Goal: Task Accomplishment & Management: Manage account settings

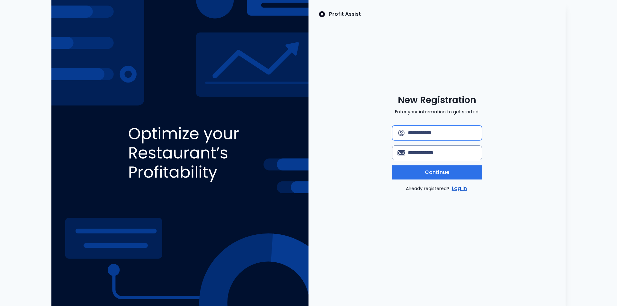
click at [450, 131] on input "text" at bounding box center [442, 133] width 69 height 14
click at [460, 190] on link "Log in" at bounding box center [459, 189] width 18 height 8
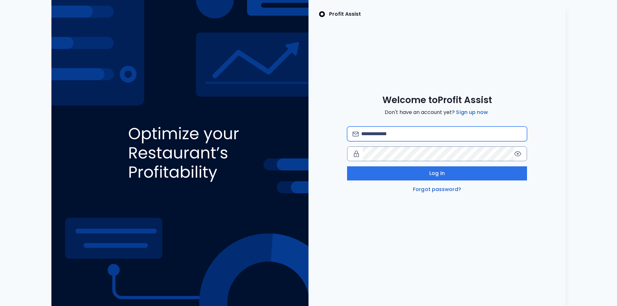
click at [427, 135] on input "email" at bounding box center [441, 134] width 160 height 14
type input "**********"
drag, startPoint x: 474, startPoint y: 233, endPoint x: 445, endPoint y: 182, distance: 59.1
click at [474, 233] on div "**********" at bounding box center [436, 153] width 257 height 306
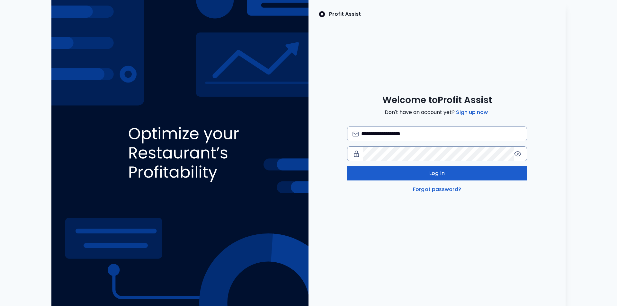
click at [424, 178] on button "Log in" at bounding box center [437, 173] width 180 height 14
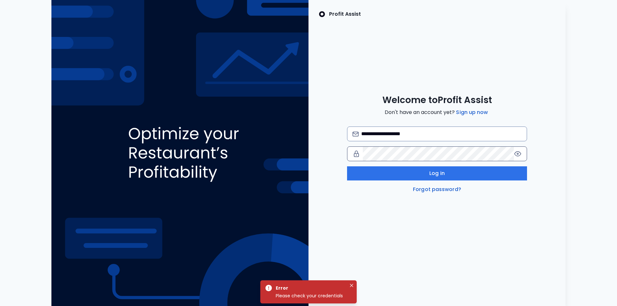
click at [518, 153] on icon at bounding box center [518, 154] width 8 height 8
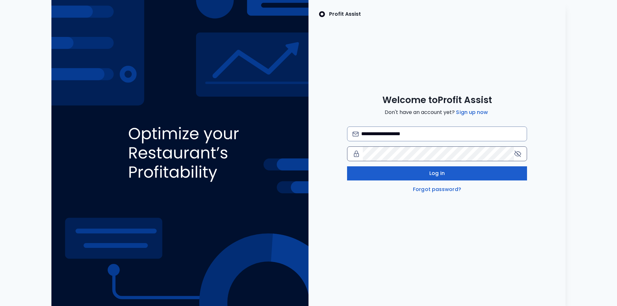
click at [434, 173] on span "Log in" at bounding box center [436, 174] width 15 height 8
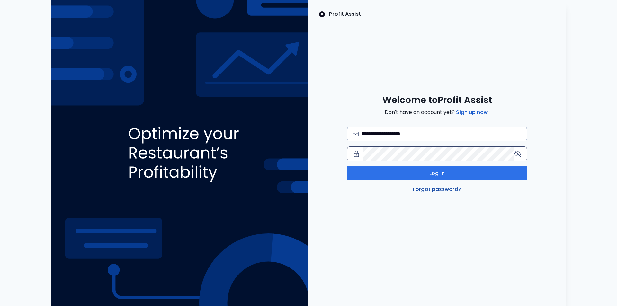
click at [435, 188] on link "Forgot password?" at bounding box center [437, 190] width 51 height 8
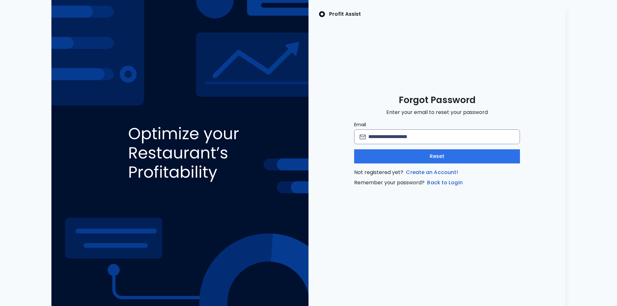
click at [361, 67] on div "Profit Assist Forgot Password Enter your email to reset your password Email Res…" at bounding box center [436, 153] width 257 height 306
click at [411, 136] on input "Email" at bounding box center [441, 137] width 146 height 14
type input "**********"
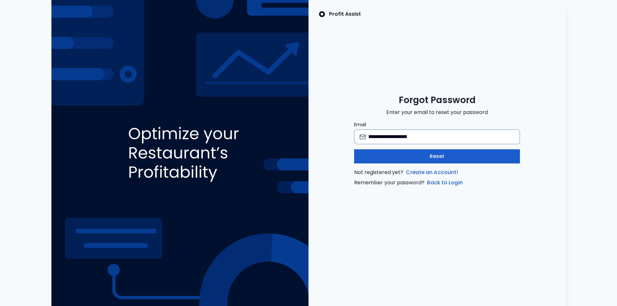
click at [410, 160] on button "Reset" at bounding box center [436, 156] width 165 height 14
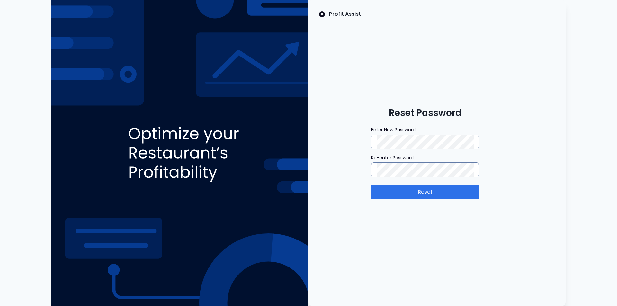
drag, startPoint x: 540, startPoint y: 154, endPoint x: 514, endPoint y: 178, distance: 35.0
click at [540, 155] on div "Profit Assist Reset Password Enter New Password Re-enter Password Reset" at bounding box center [436, 153] width 257 height 306
click at [436, 193] on button "Reset" at bounding box center [425, 192] width 108 height 14
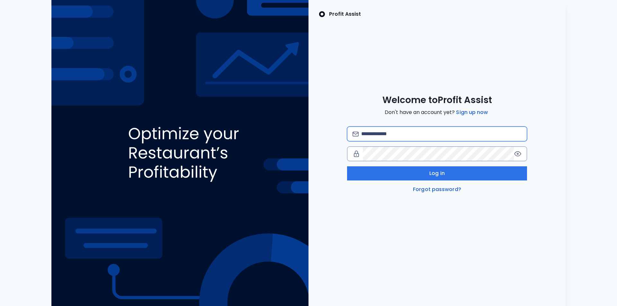
click at [391, 134] on input "email" at bounding box center [441, 134] width 160 height 14
type input "**********"
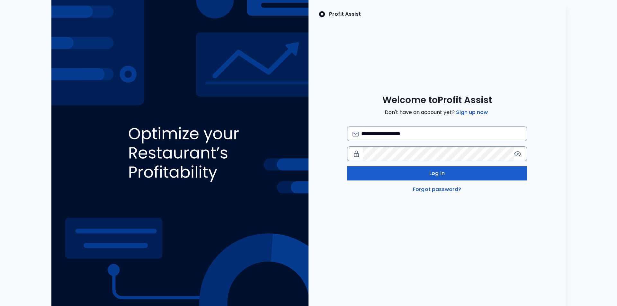
click at [447, 172] on button "Log in" at bounding box center [437, 173] width 180 height 14
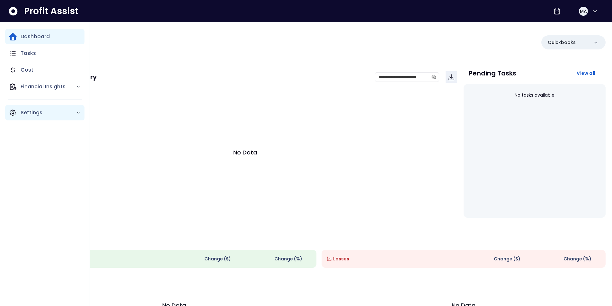
click at [24, 116] on p "Settings" at bounding box center [49, 113] width 56 height 8
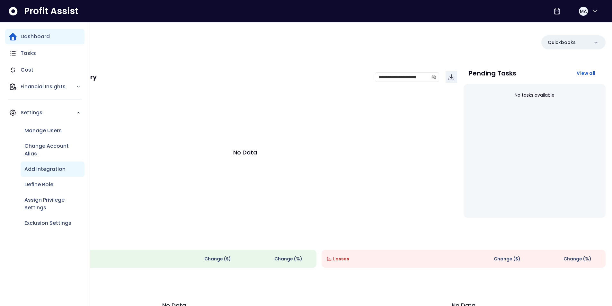
click at [40, 173] on div "Add Integration" at bounding box center [53, 169] width 64 height 15
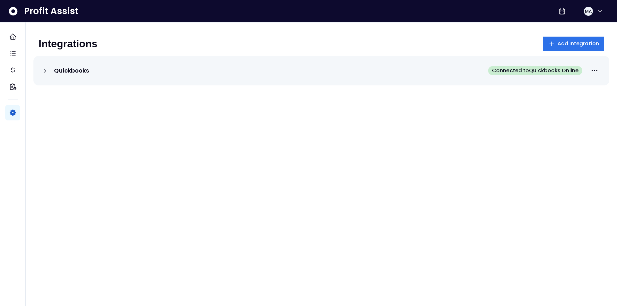
click at [47, 72] on icon at bounding box center [45, 71] width 8 height 8
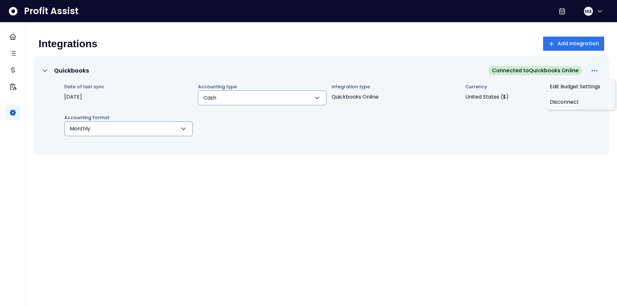
click at [599, 70] on button "More options" at bounding box center [594, 71] width 14 height 14
click at [474, 192] on div "Quickbooks Connected to Quickbooks Online Date of last sync 2025-10-09 Accounti…" at bounding box center [321, 157] width 576 height 203
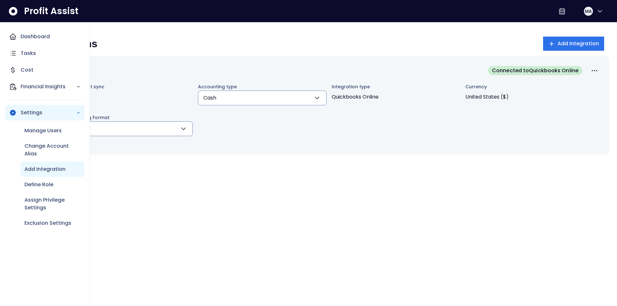
click at [25, 111] on p "Settings" at bounding box center [49, 113] width 56 height 8
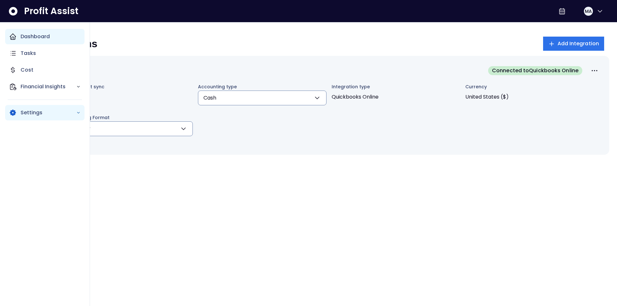
click at [25, 34] on p "Dashboard" at bounding box center [35, 37] width 29 height 8
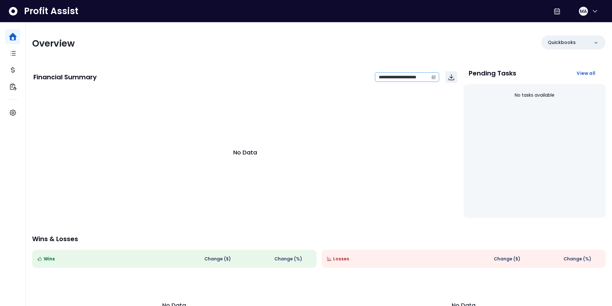
click at [438, 77] on span at bounding box center [434, 77] width 10 height 9
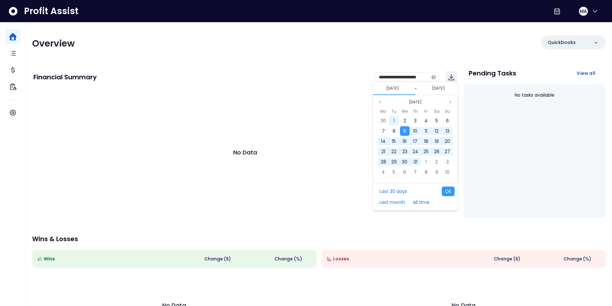
click at [395, 120] on div "1" at bounding box center [394, 121] width 10 height 10
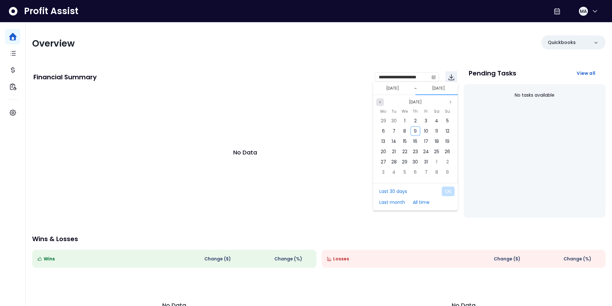
click at [380, 103] on icon "page previous" at bounding box center [380, 102] width 4 height 4
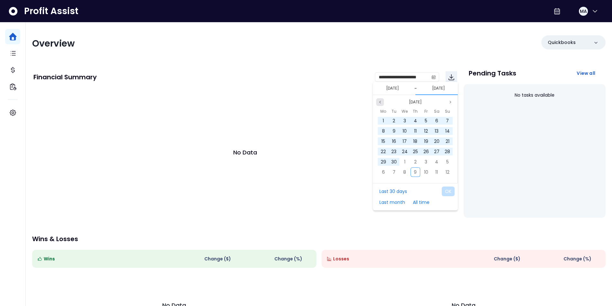
click at [380, 103] on icon "page previous" at bounding box center [380, 102] width 4 height 4
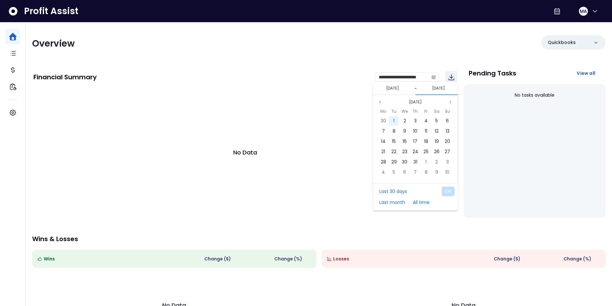
click at [393, 120] on div "1" at bounding box center [394, 121] width 10 height 10
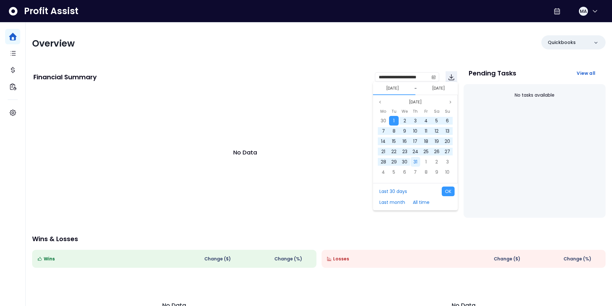
click at [415, 161] on span "31" at bounding box center [416, 162] width 4 height 6
click at [416, 163] on span "31" at bounding box center [416, 162] width 4 height 6
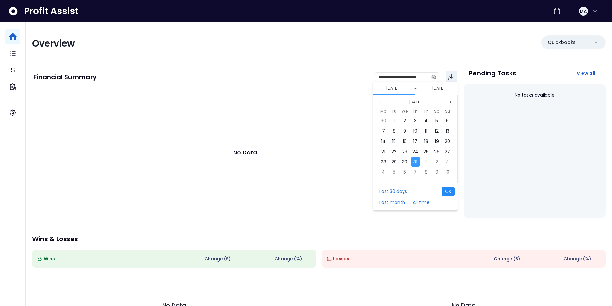
click at [446, 188] on button "OK" at bounding box center [448, 192] width 13 height 10
type input "**********"
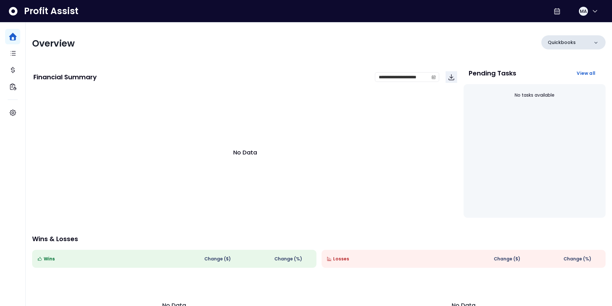
click at [597, 39] on div at bounding box center [596, 42] width 6 height 7
click at [460, 35] on div "**********" at bounding box center [319, 185] width 586 height 326
click at [553, 12] on icon at bounding box center [557, 11] width 8 height 8
click at [591, 9] on icon "button" at bounding box center [595, 11] width 8 height 8
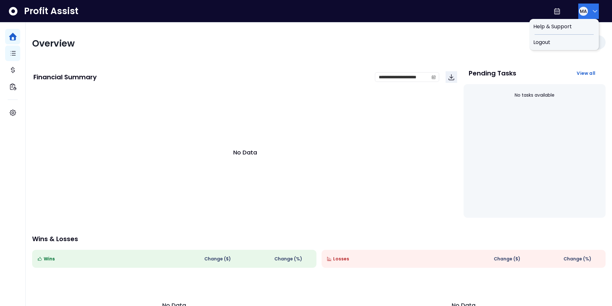
drag, startPoint x: 107, startPoint y: 48, endPoint x: 7, endPoint y: 50, distance: 100.6
click at [107, 48] on div "Overview" at bounding box center [173, 44] width 283 height 12
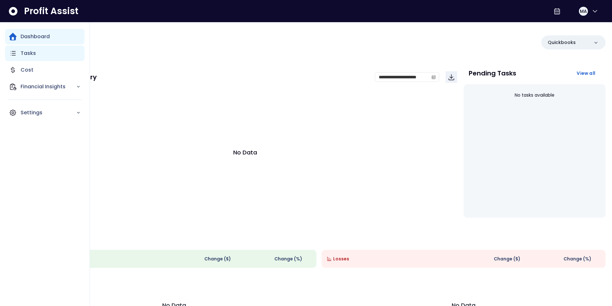
click at [9, 52] on icon "Main navigation" at bounding box center [13, 53] width 8 height 8
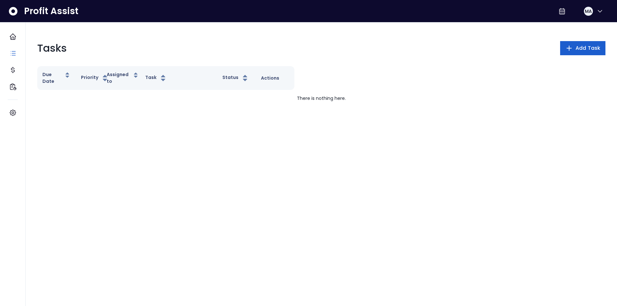
click at [588, 42] on button "Add Task" at bounding box center [582, 48] width 45 height 14
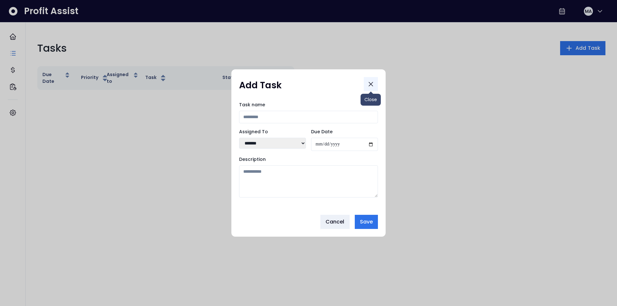
click at [372, 82] on icon "Close" at bounding box center [371, 84] width 8 height 8
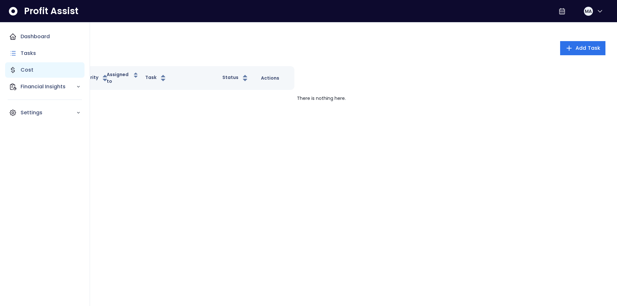
click at [11, 68] on icon "Main navigation" at bounding box center [13, 70] width 8 height 8
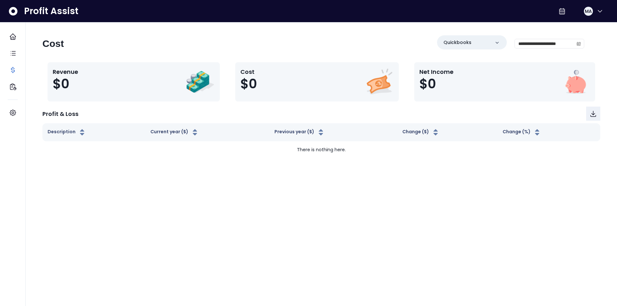
click at [82, 165] on html "**********" at bounding box center [308, 82] width 617 height 165
click at [443, 40] on p "Quickbooks" at bounding box center [457, 42] width 28 height 7
click at [352, 41] on div "**********" at bounding box center [313, 46] width 542 height 22
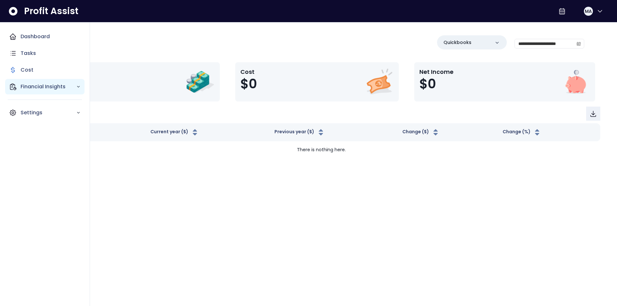
click at [12, 87] on icon "Main navigation" at bounding box center [13, 87] width 8 height 8
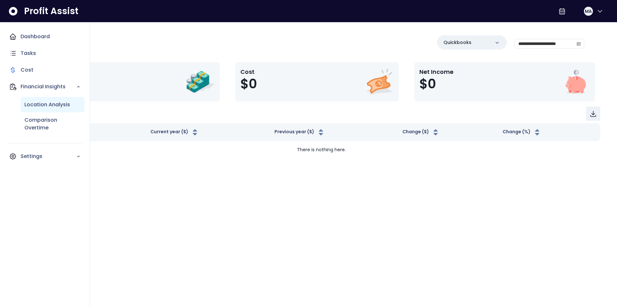
click at [53, 105] on p "Location Analysis" at bounding box center [47, 105] width 46 height 8
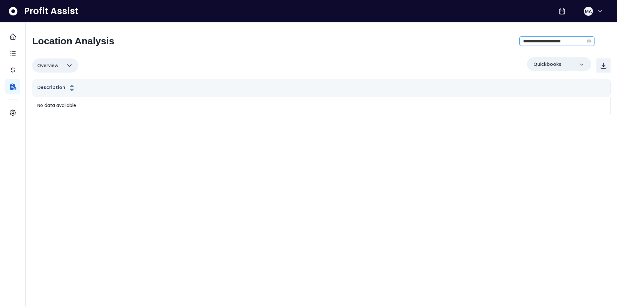
click at [589, 41] on icon "calendar" at bounding box center [589, 41] width 4 height 4
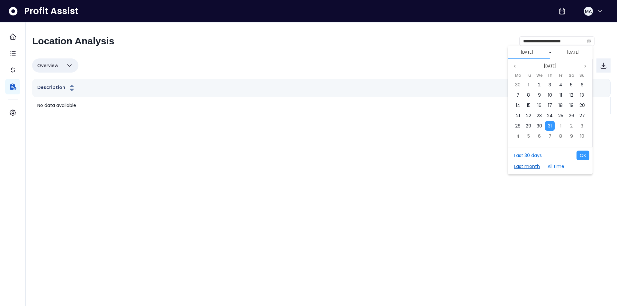
click at [527, 168] on button "Last month" at bounding box center [527, 167] width 32 height 10
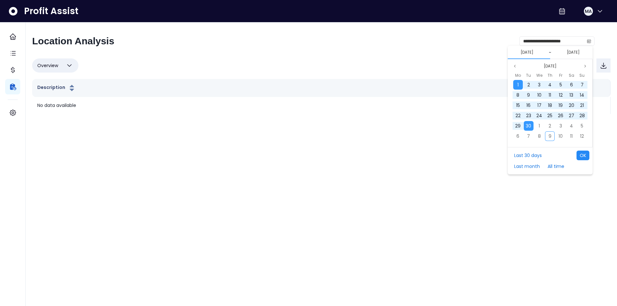
click at [580, 155] on button "OK" at bounding box center [582, 156] width 13 height 10
type input "**********"
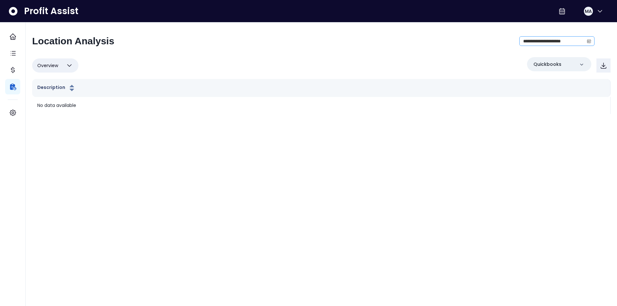
click at [589, 43] on icon "calendar" at bounding box center [589, 42] width 4 height 4
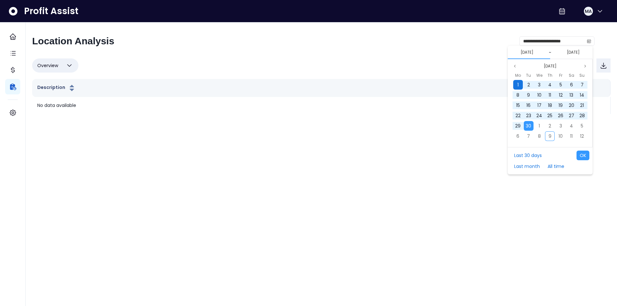
click at [519, 85] on div "1" at bounding box center [518, 85] width 10 height 10
click at [529, 127] on span "30" at bounding box center [528, 126] width 5 height 6
click at [585, 157] on button "OK" at bounding box center [582, 156] width 13 height 10
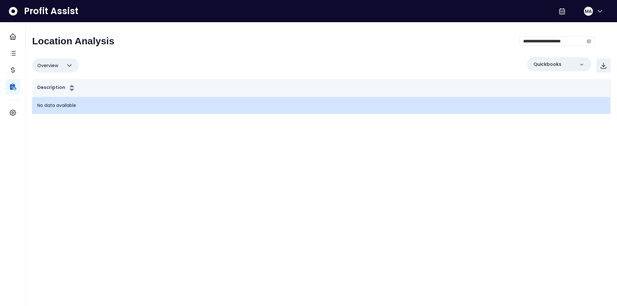
click at [52, 103] on p "No data available" at bounding box center [321, 105] width 568 height 7
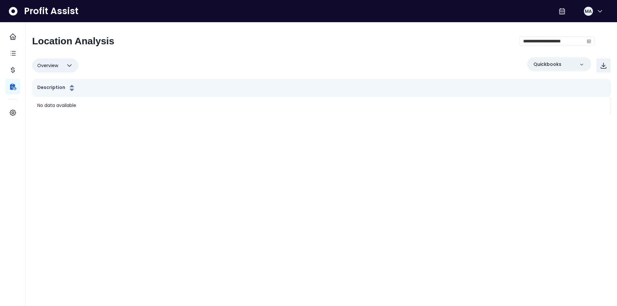
click at [50, 67] on span "Overview" at bounding box center [47, 66] width 21 height 8
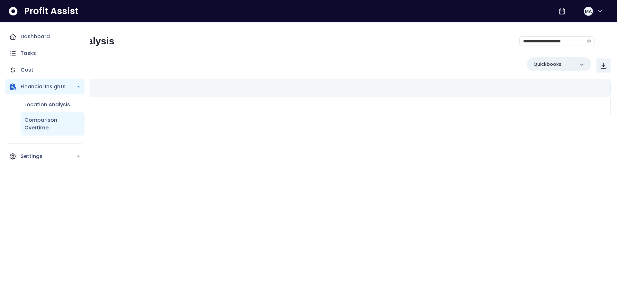
click at [41, 127] on p "Comparison Overtime" at bounding box center [52, 123] width 56 height 15
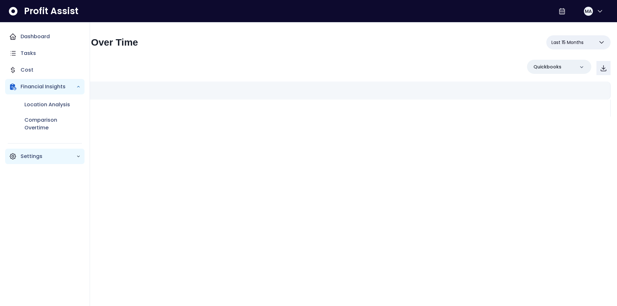
click at [23, 156] on p "Settings" at bounding box center [49, 157] width 56 height 8
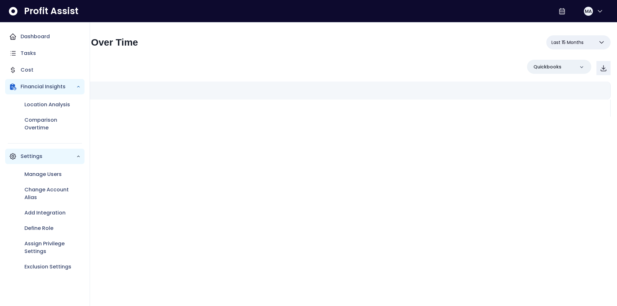
click at [38, 154] on p "Settings" at bounding box center [49, 157] width 56 height 8
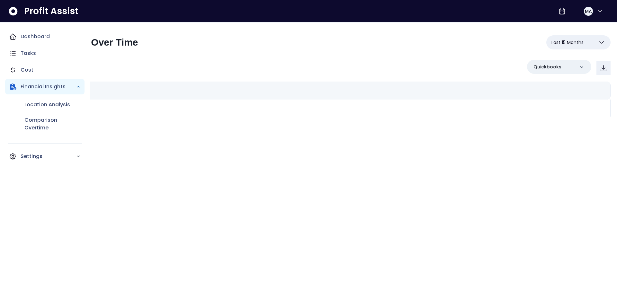
click at [31, 82] on div "Financial Insights" at bounding box center [44, 86] width 79 height 15
click at [27, 39] on p "Dashboard" at bounding box center [35, 37] width 29 height 8
